Goal: Information Seeking & Learning: Learn about a topic

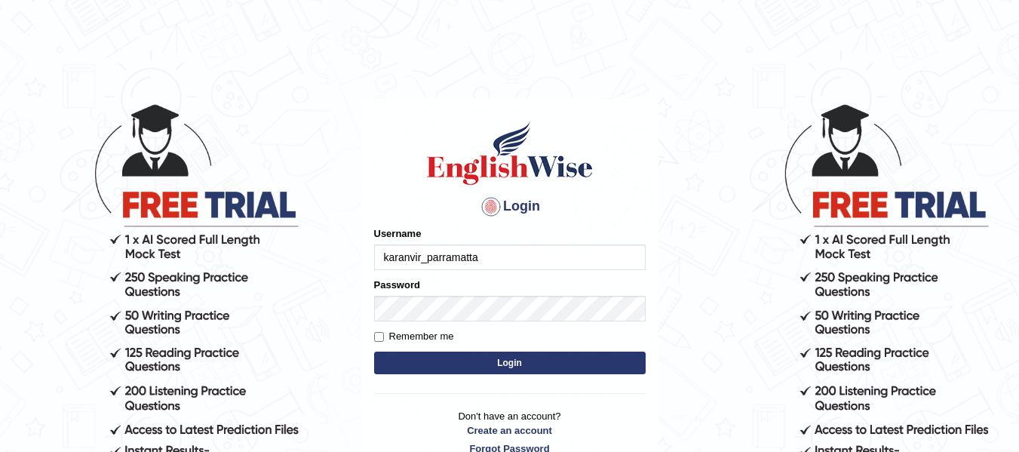
type input "karanvir_parramatta"
click at [508, 358] on button "Login" at bounding box center [510, 363] width 272 height 23
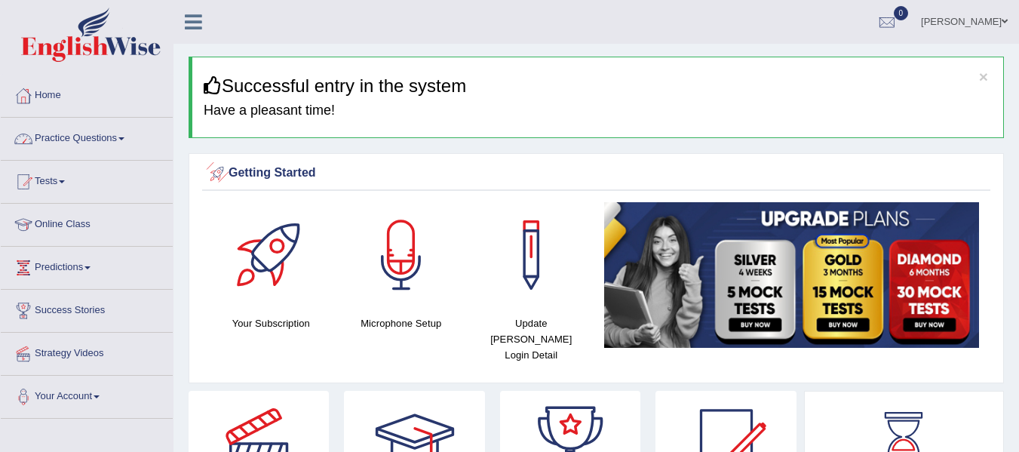
click at [143, 146] on link "Practice Questions" at bounding box center [87, 137] width 172 height 38
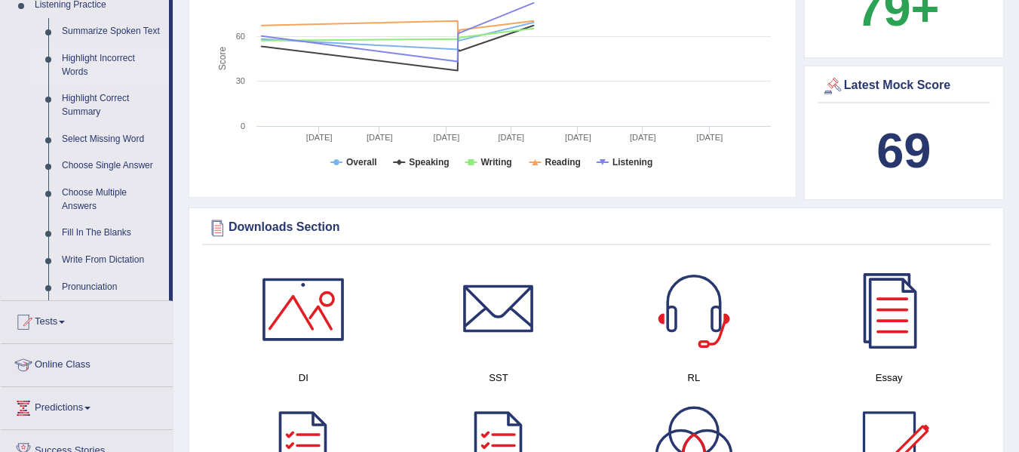
scroll to position [628, 0]
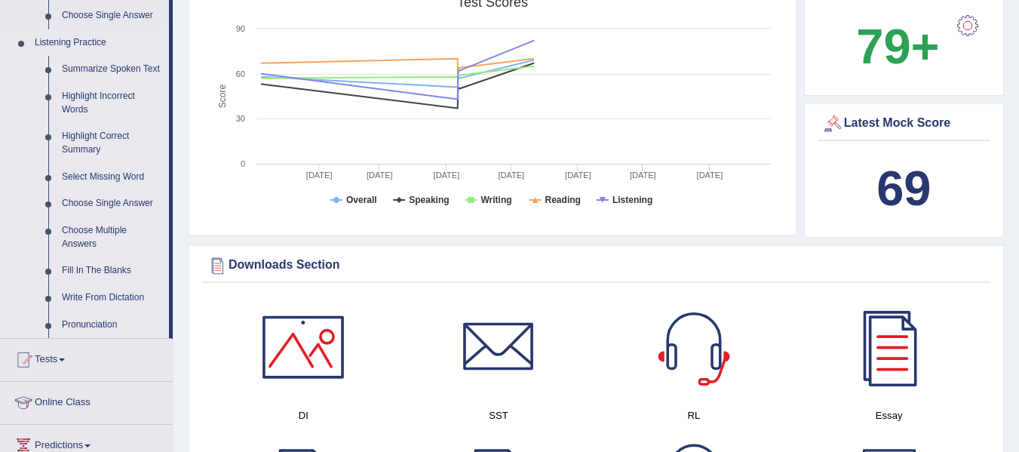
click at [95, 62] on link "Summarize Spoken Text" at bounding box center [112, 69] width 114 height 27
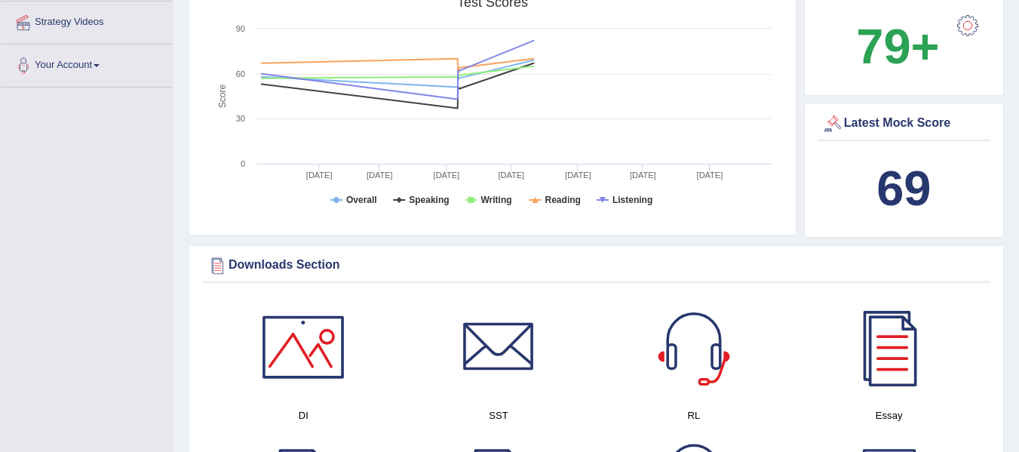
scroll to position [515, 0]
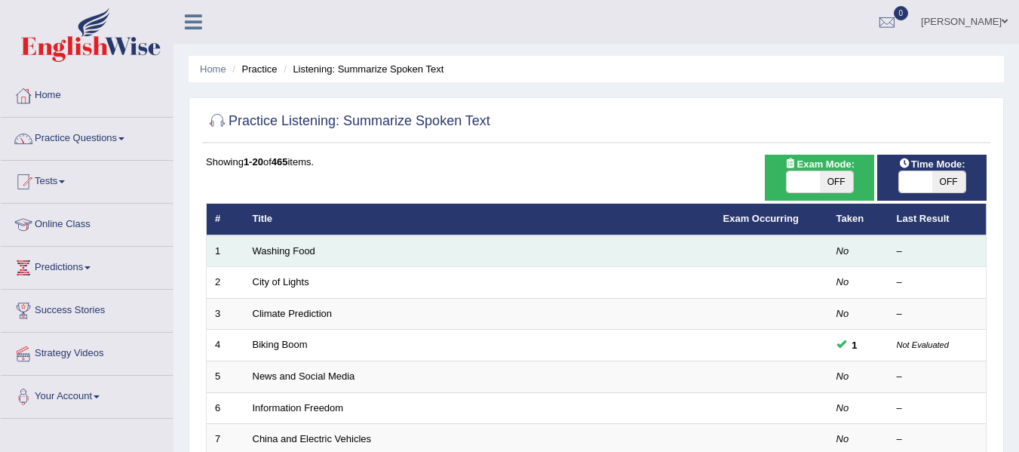
click at [561, 253] on td "Washing Food" at bounding box center [479, 251] width 471 height 32
click at [255, 257] on td "Washing Food" at bounding box center [479, 251] width 471 height 32
click at [277, 256] on link "Washing Food" at bounding box center [284, 250] width 63 height 11
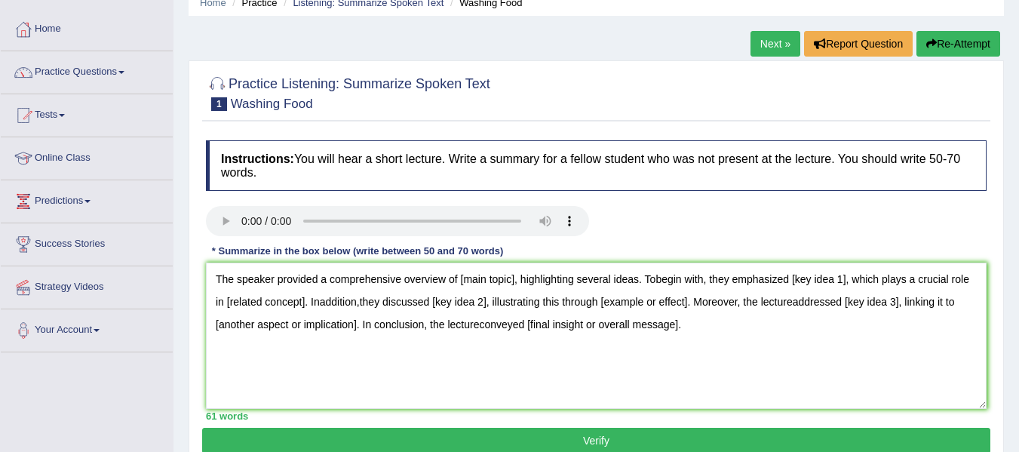
type textarea "The speaker provided a comprehensive overview of [main topic], highlighting sev…"
click at [515, 280] on textarea "The speaker provided a comprehensive overview of [main topic], highlighting sev…" at bounding box center [596, 336] width 781 height 146
click at [844, 280] on textarea "The speaker provided a comprehensive overview of fruit safety, highlighting sev…" at bounding box center [596, 336] width 781 height 146
click at [364, 303] on textarea "The speaker provided a comprehensive overview of fruit safety, highlighting sev…" at bounding box center [596, 336] width 781 height 146
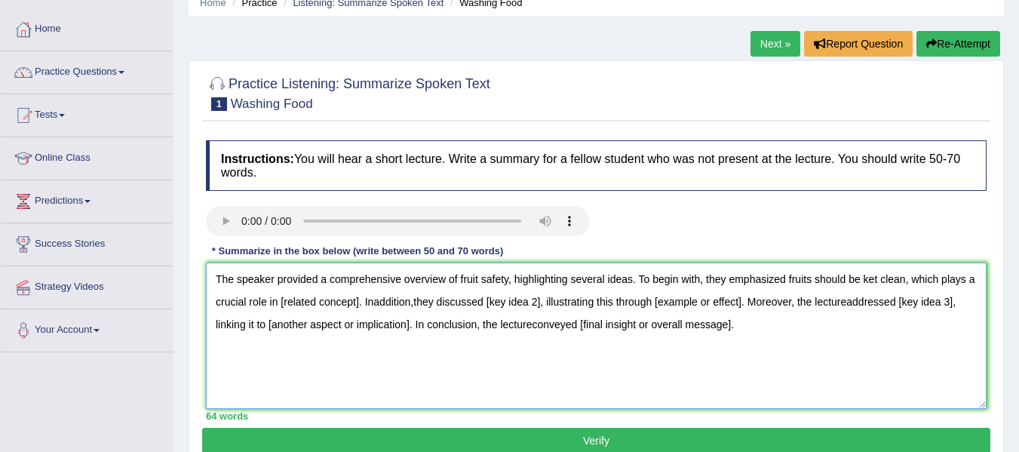
click at [364, 302] on textarea "The speaker provided a comprehensive overview of fruit safety, highlighting sev…" at bounding box center [596, 336] width 781 height 146
click at [356, 301] on textarea "The speaker provided a comprehensive overview of fruit safety, highlighting sev…" at bounding box center [596, 336] width 781 height 146
click at [867, 323] on textarea "The speaker provided a comprehensive overview of fruit safety, highlighting sev…" at bounding box center [596, 336] width 781 height 146
click at [859, 300] on textarea "The speaker provided a comprehensive overview of fruit safety, highlighting sev…" at bounding box center [596, 336] width 781 height 146
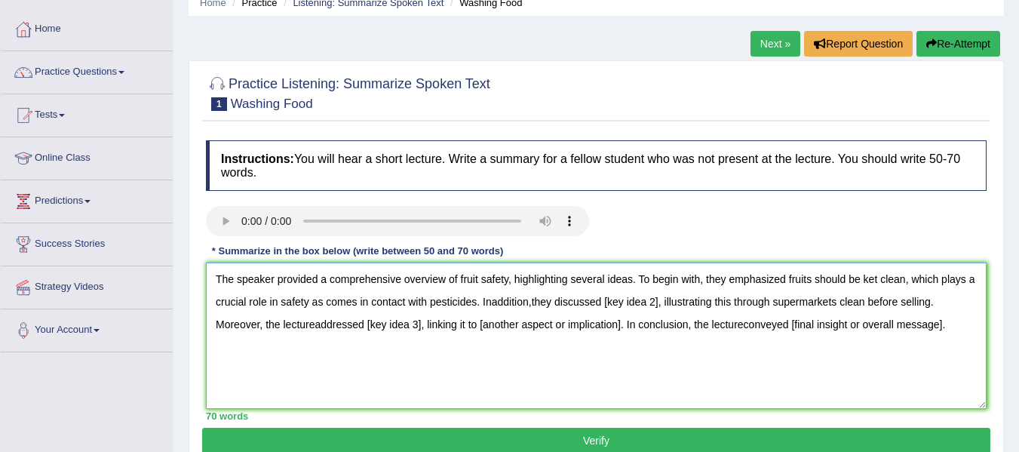
click at [415, 322] on textarea "The speaker provided a comprehensive overview of fruit safety, highlighting sev…" at bounding box center [596, 336] width 781 height 146
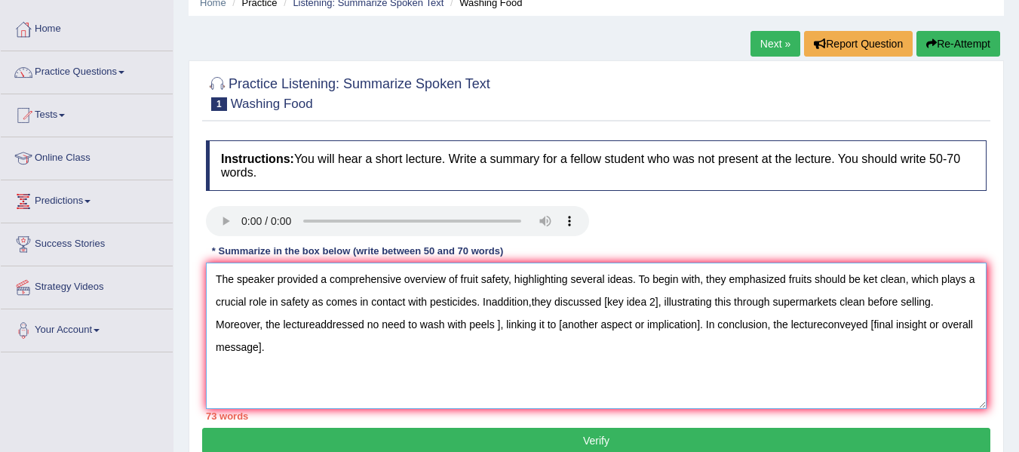
click at [690, 327] on textarea "The speaker provided a comprehensive overview of fruit safety, highlighting sev…" at bounding box center [596, 336] width 781 height 146
click at [271, 350] on textarea "The speaker provided a comprehensive overview of fruit safety, highlighting sev…" at bounding box center [596, 336] width 781 height 146
drag, startPoint x: 271, startPoint y: 350, endPoint x: 275, endPoint y: 301, distance: 49.2
click at [251, 308] on textarea "The speaker provided a comprehensive overview of fruit safety, highlighting sev…" at bounding box center [596, 336] width 781 height 146
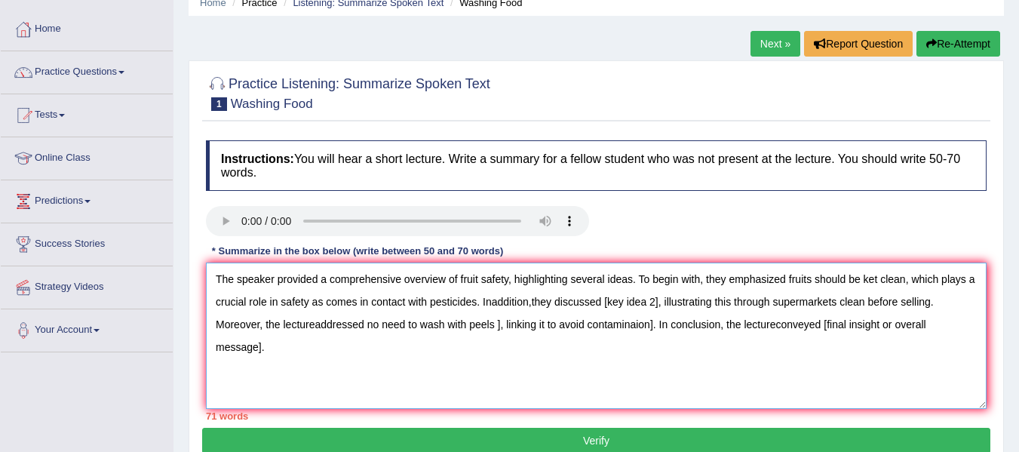
click at [740, 355] on textarea "The speaker provided a comprehensive overview of fruit safety, highlighting sev…" at bounding box center [596, 336] width 781 height 146
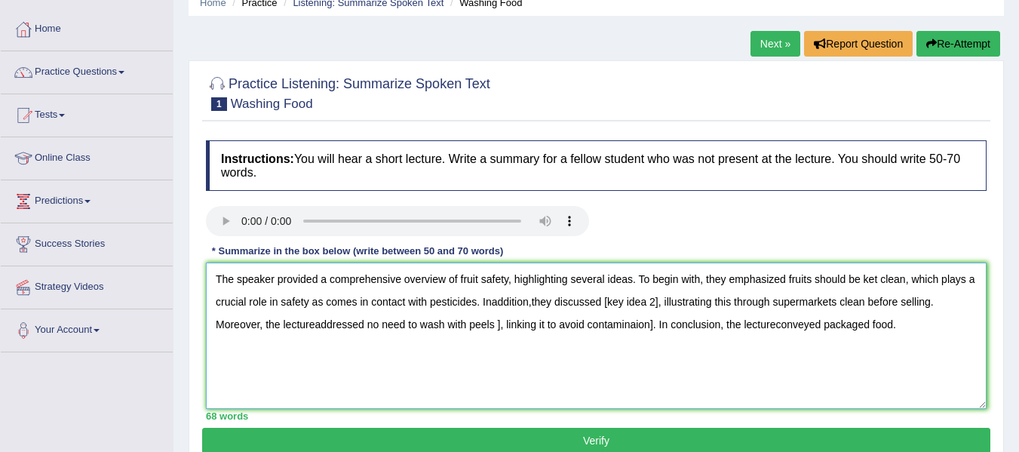
click at [715, 282] on textarea "The speaker provided a comprehensive overview of fruit safety, highlighting sev…" at bounding box center [596, 336] width 781 height 146
click at [867, 278] on textarea "The speaker provided a comprehensive overview of fruit safety, highlighting sev…" at bounding box center [596, 336] width 781 height 146
click at [808, 283] on textarea "The speaker provided a comprehensive overview of fruit safety, highlighting sev…" at bounding box center [596, 336] width 781 height 146
click at [774, 278] on textarea "The speaker provided a comprehensive overview of fruit safety, highlighting sev…" at bounding box center [596, 336] width 781 height 146
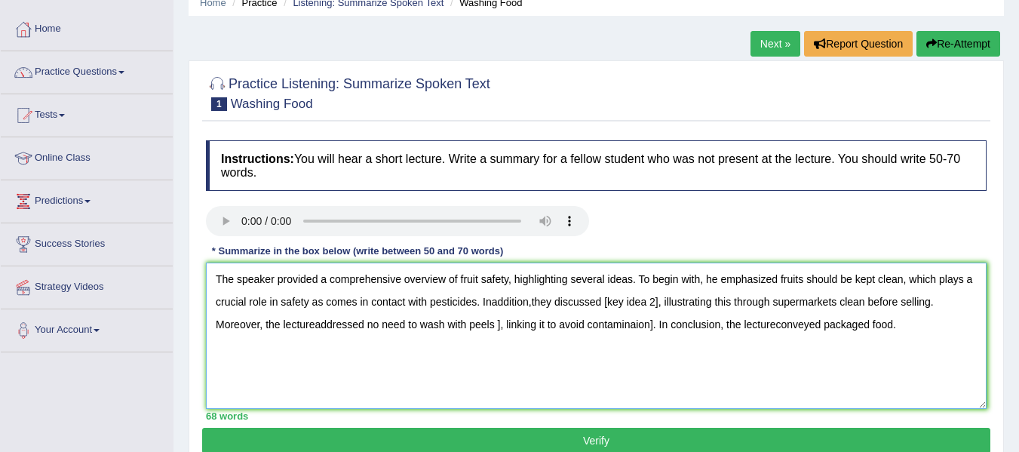
click at [779, 278] on textarea "The speaker provided a comprehensive overview of fruit safety, highlighting sev…" at bounding box center [596, 336] width 781 height 146
click at [364, 302] on textarea "The speaker provided a comprehensive overview of fruit safety, highlighting sev…" at bounding box center [596, 336] width 781 height 146
click at [410, 303] on textarea "The speaker provided a comprehensive overview of fruit safety, highlighting sev…" at bounding box center [596, 336] width 781 height 146
click at [595, 302] on textarea "The speaker provided a comprehensive overview of fruit safety, highlighting sev…" at bounding box center [596, 336] width 781 height 146
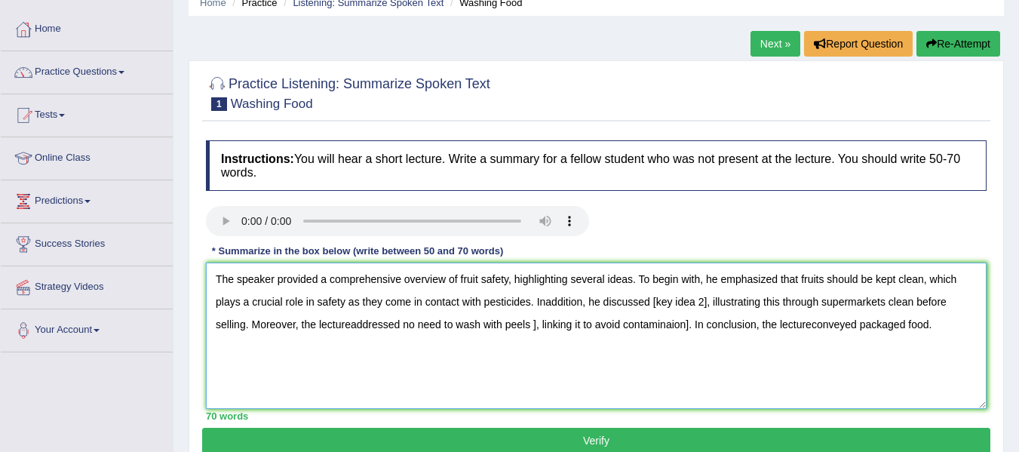
click at [705, 300] on textarea "The speaker provided a comprehensive overview of fruit safety, highlighting sev…" at bounding box center [596, 336] width 781 height 146
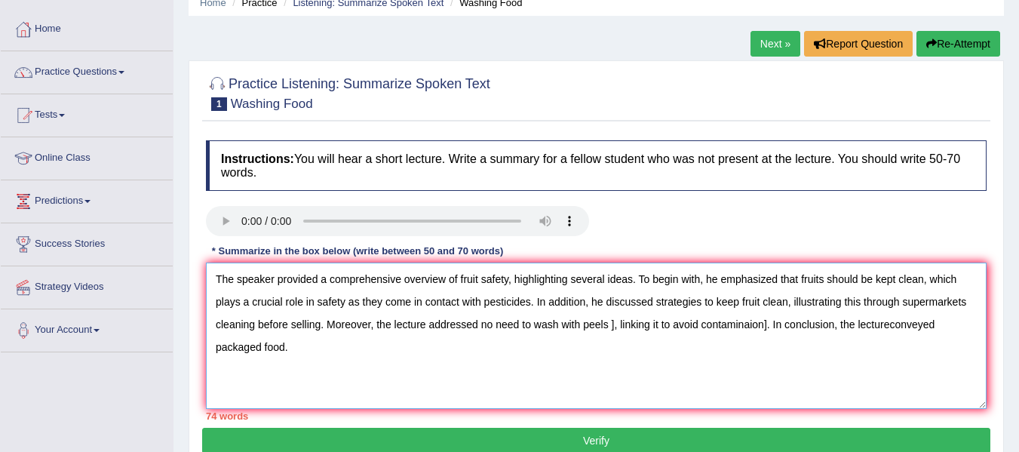
click at [524, 323] on textarea "The speaker provided a comprehensive overview of fruit safety, highlighting sev…" at bounding box center [596, 336] width 781 height 146
click at [487, 325] on textarea "The speaker provided a comprehensive overview of fruit safety, highlighting sev…" at bounding box center [596, 336] width 781 height 146
click at [598, 325] on textarea "The speaker provided a comprehensive overview of fruit safety, highlighting sev…" at bounding box center [596, 336] width 781 height 146
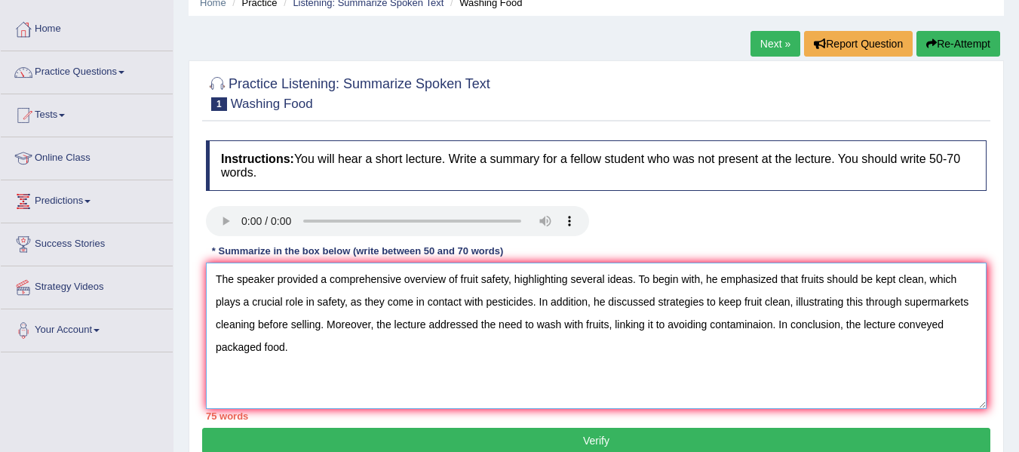
click at [850, 324] on textarea "The speaker provided a comprehensive overview of fruit safety, highlighting sev…" at bounding box center [596, 336] width 781 height 146
click at [959, 328] on textarea "The speaker provided a comprehensive overview of fruit safety, highlighting sev…" at bounding box center [596, 336] width 781 height 146
drag, startPoint x: 959, startPoint y: 328, endPoint x: 907, endPoint y: 330, distance: 52.1
click at [907, 330] on textarea "The speaker provided a comprehensive overview of fruit safety, highlighting sev…" at bounding box center [596, 336] width 781 height 146
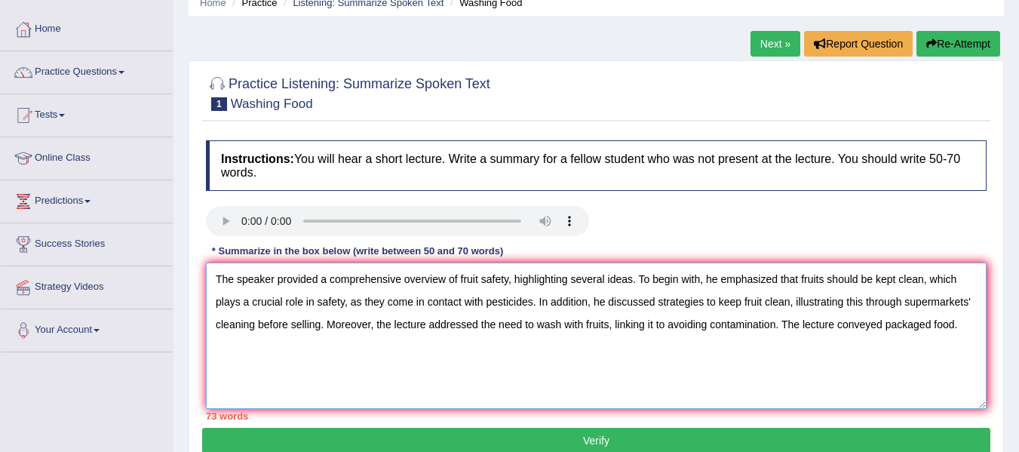
click at [907, 330] on textarea "The speaker provided a comprehensive overview of fruit safety, highlighting sev…" at bounding box center [596, 336] width 781 height 146
click at [947, 332] on textarea "The speaker provided a comprehensive overview of fruit safety, highlighting sev…" at bounding box center [596, 336] width 781 height 146
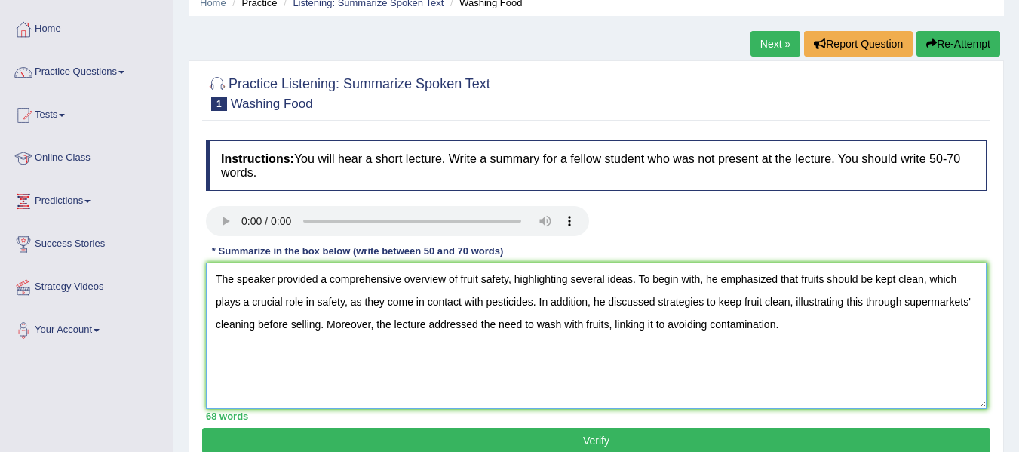
click at [746, 306] on textarea "The speaker provided a comprehensive overview of fruit safety, highlighting sev…" at bounding box center [596, 336] width 781 height 146
type textarea "The speaker provided a comprehensive overview of fruit safety, highlighting sev…"
click at [739, 429] on button "Verify" at bounding box center [596, 441] width 789 height 26
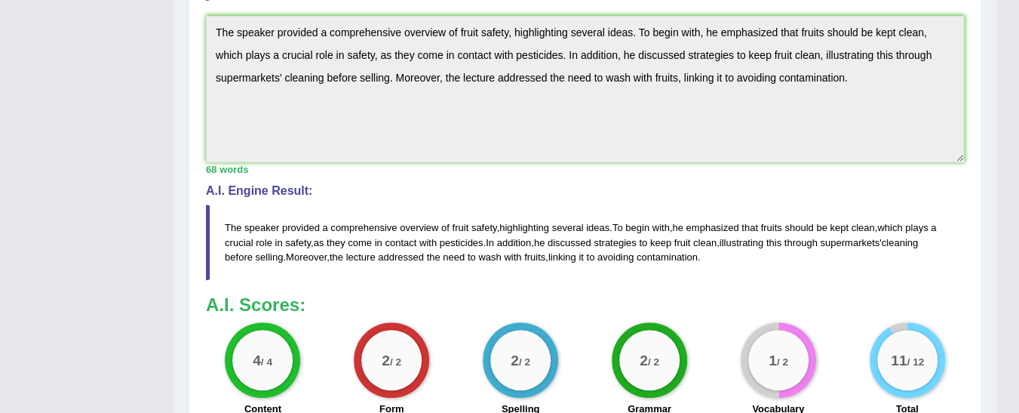
scroll to position [448, 0]
